Goal: Book appointment/travel/reservation

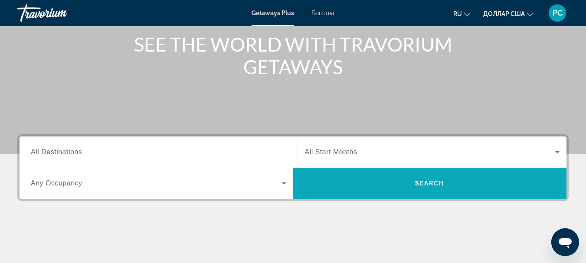
scroll to position [63, 0]
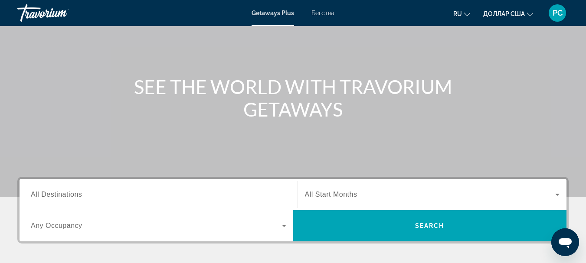
click at [62, 194] on span "All Destinations" at bounding box center [56, 194] width 51 height 7
click at [62, 194] on input "Destination All Destinations" at bounding box center [158, 195] width 255 height 10
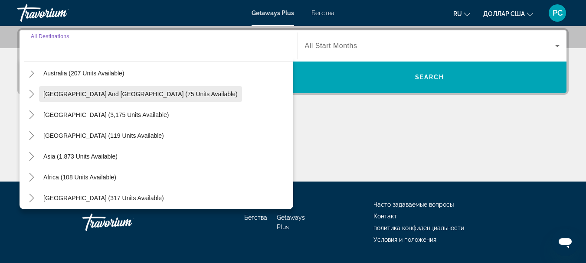
scroll to position [141, 0]
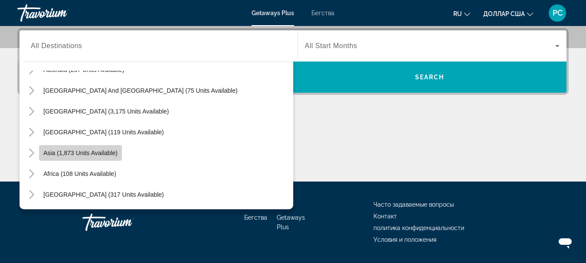
click at [71, 150] on span "Asia (1,873 units available)" at bounding box center [80, 153] width 74 height 7
type input "**********"
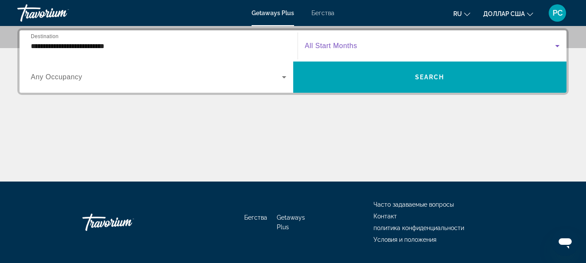
click at [557, 45] on icon "Виджет поиска" at bounding box center [557, 46] width 4 height 2
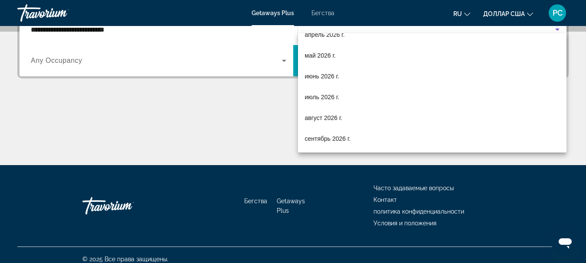
scroll to position [237, 0]
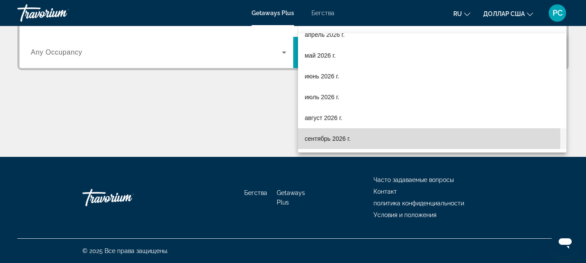
click at [319, 140] on font "сентябрь 2026 г." at bounding box center [328, 138] width 46 height 7
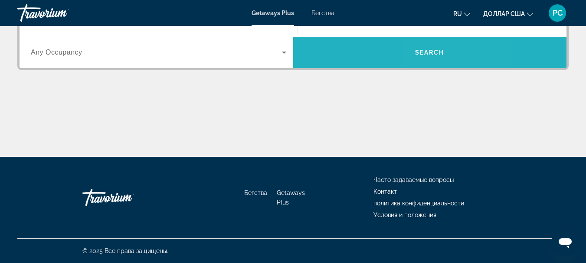
click at [435, 50] on span "Search" at bounding box center [429, 52] width 29 height 7
